Goal: Transaction & Acquisition: Purchase product/service

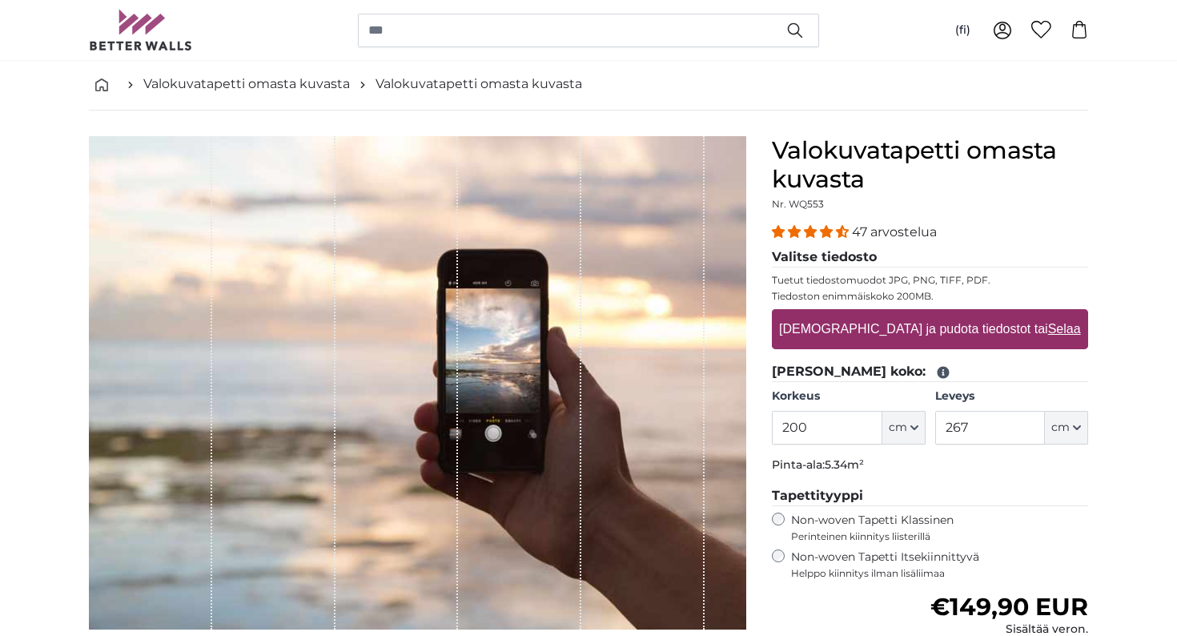
scroll to position [74, 0]
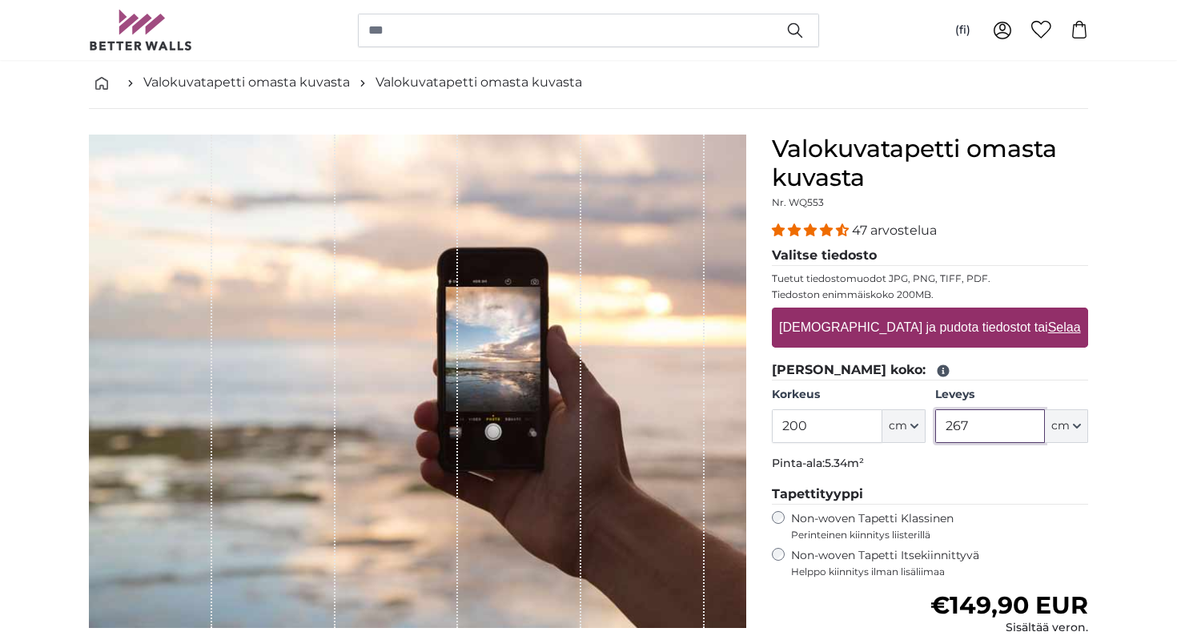
drag, startPoint x: 1006, startPoint y: 420, endPoint x: 941, endPoint y: 419, distance: 64.8
click at [941, 419] on input "267" at bounding box center [990, 426] width 110 height 34
click at [794, 555] on label "Non-woven Tapetti Itsekiinnittyvä Helppo kiinnitys ilman lisäliimaa" at bounding box center [939, 563] width 297 height 30
click at [953, 427] on input "81" at bounding box center [990, 426] width 110 height 34
type input "81"
